Goal: Transaction & Acquisition: Purchase product/service

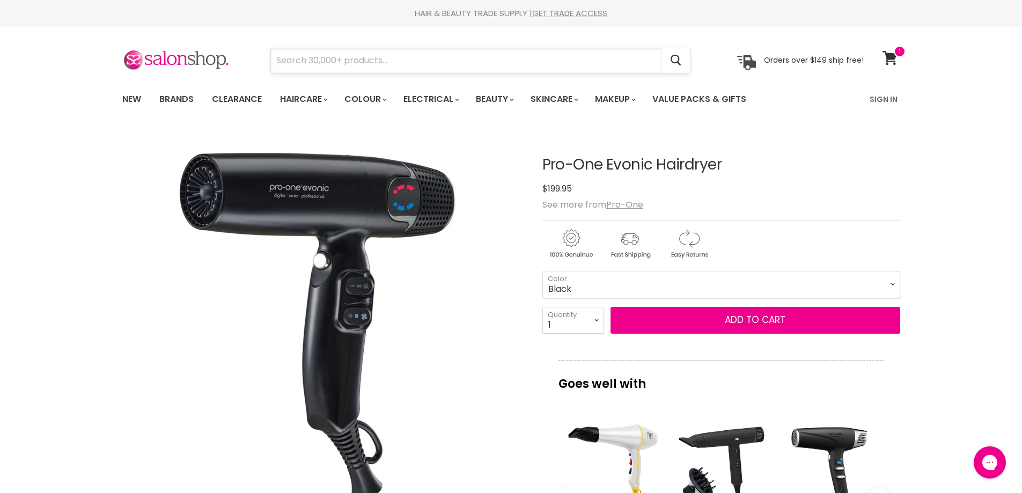
click at [423, 65] on input "Search" at bounding box center [466, 60] width 391 height 25
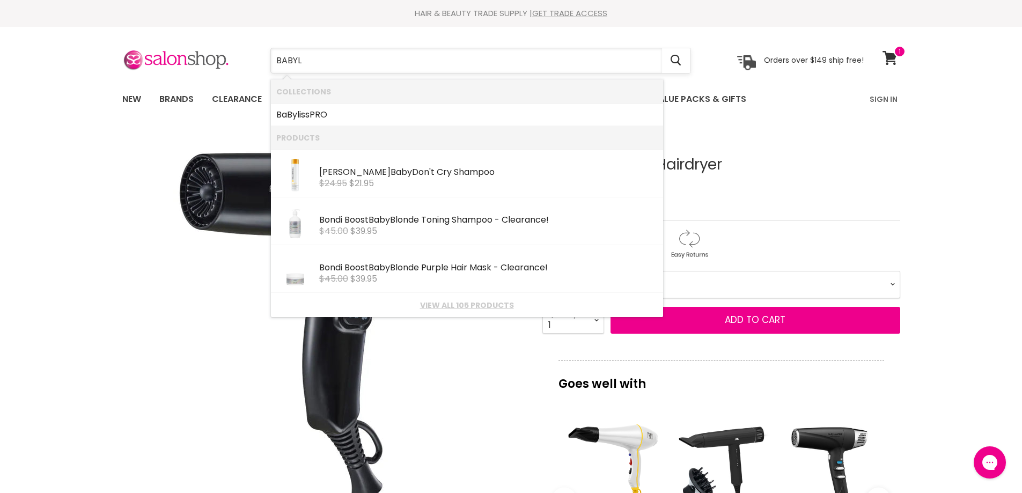
type input "BABYLI"
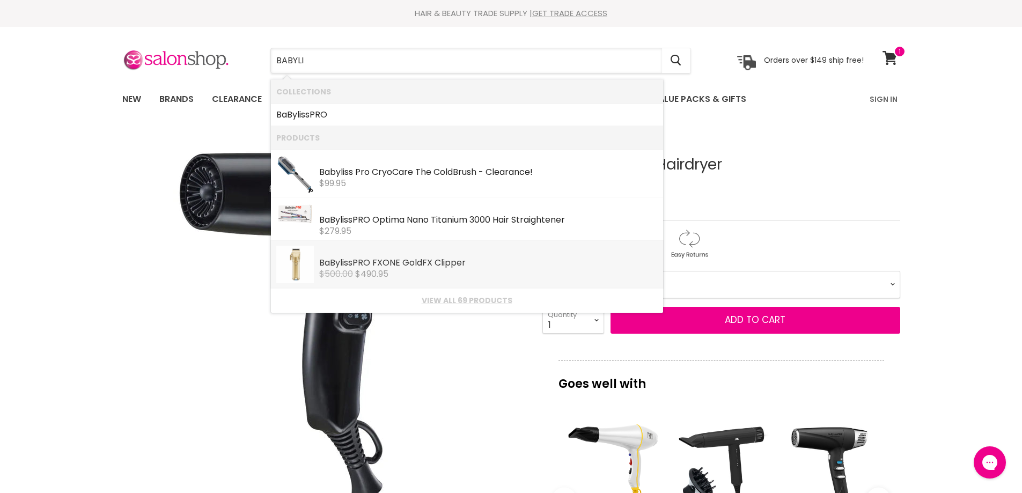
click at [392, 262] on div "BaByli ssPRO FXONE GoldFX Clipper" at bounding box center [488, 263] width 339 height 11
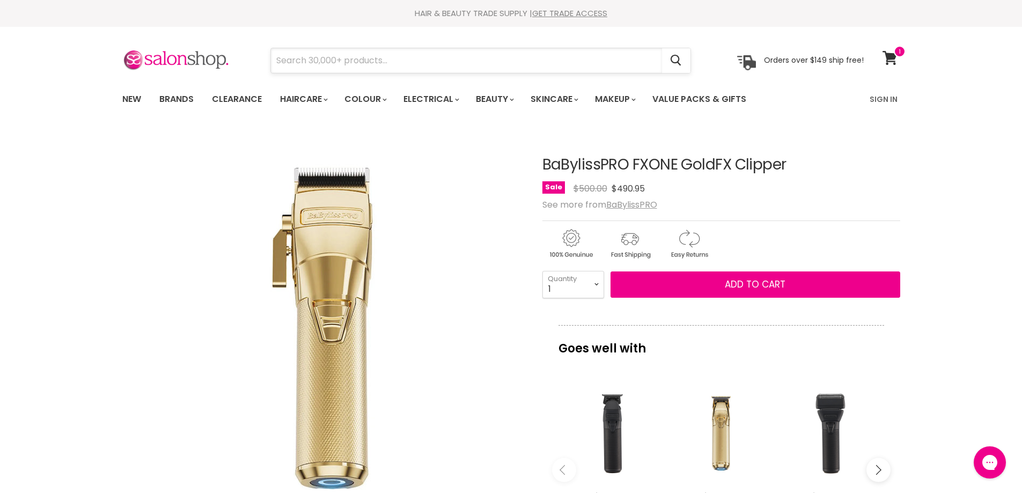
click at [427, 67] on input "Search" at bounding box center [466, 60] width 391 height 25
click at [371, 51] on input "Search" at bounding box center [466, 60] width 391 height 25
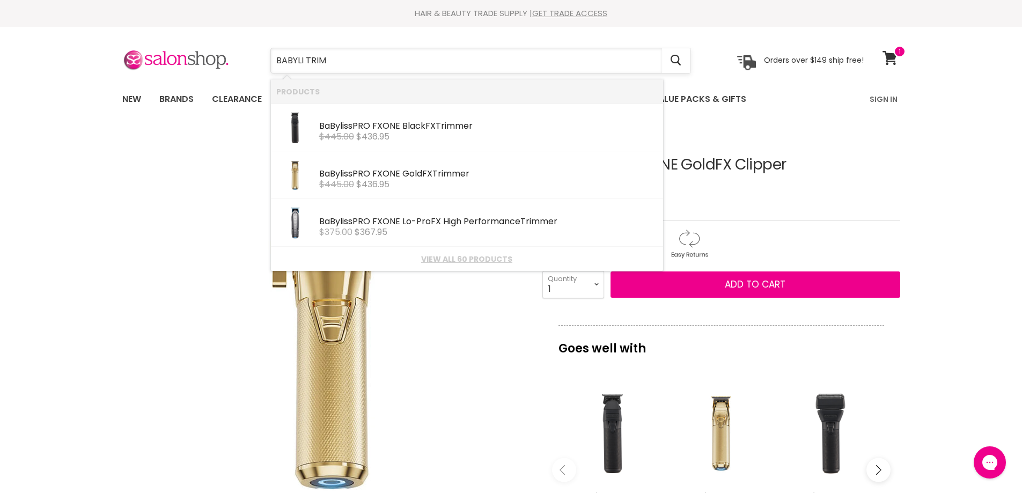
type input "BABYLI [PERSON_NAME]"
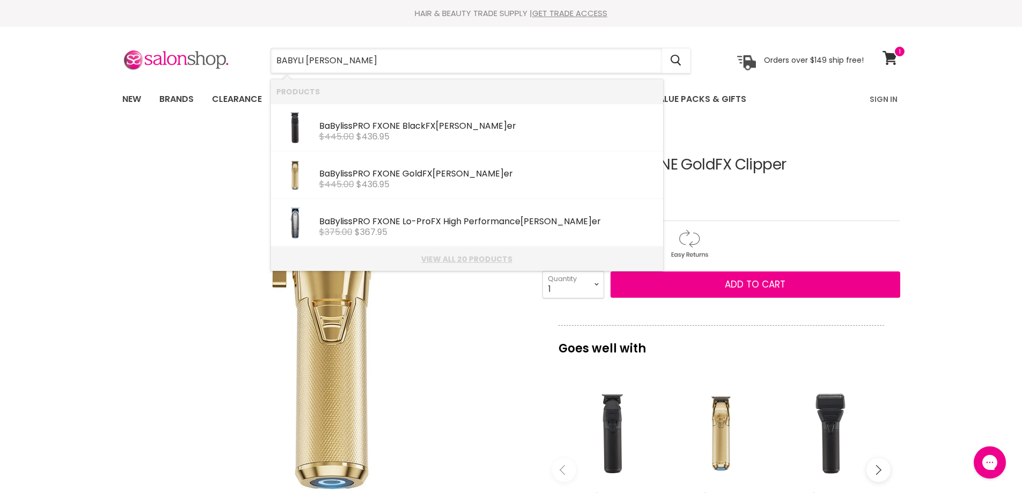
click at [456, 261] on link "View all 20 products" at bounding box center [467, 259] width 382 height 9
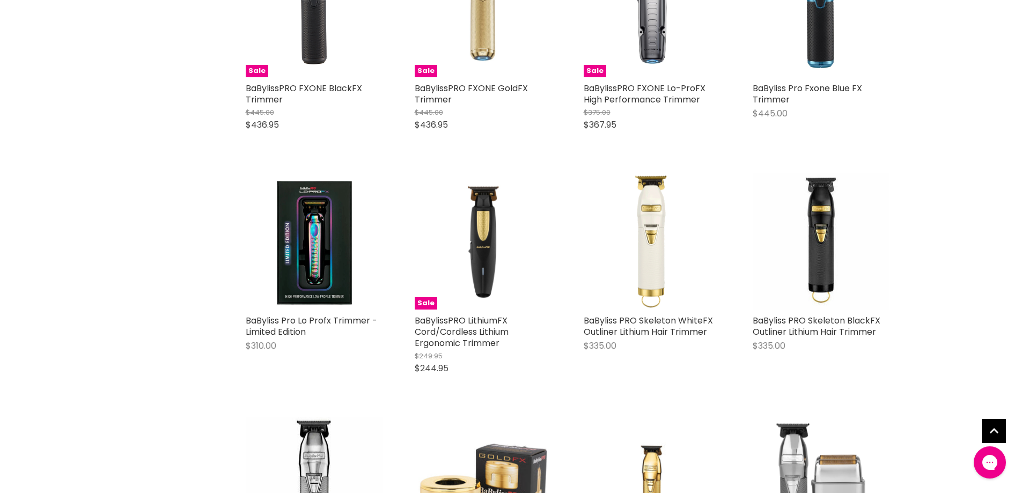
scroll to position [322, 0]
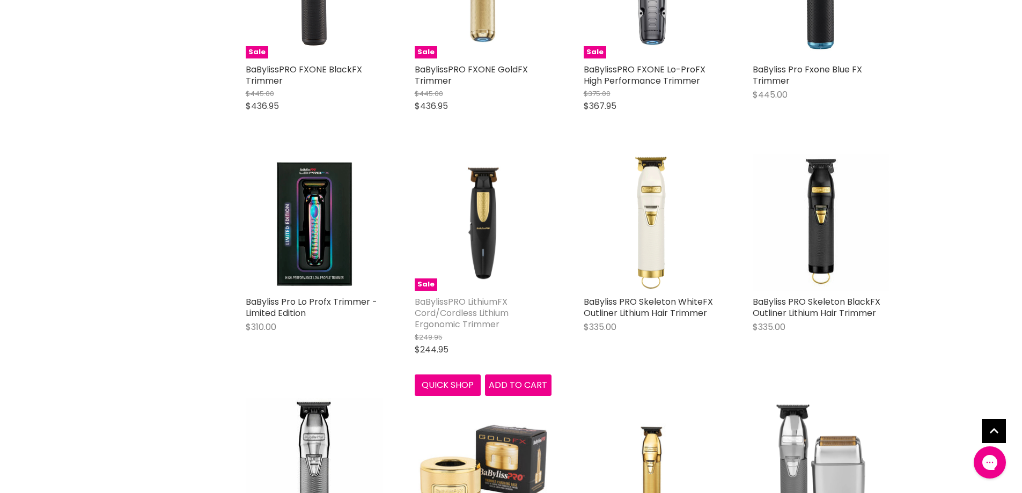
click at [485, 314] on link "BaBylissPRO LithiumFX Cord/Cordless Lithium Ergonomic Trimmer" at bounding box center [462, 313] width 94 height 35
